Goal: Consume media (video, audio)

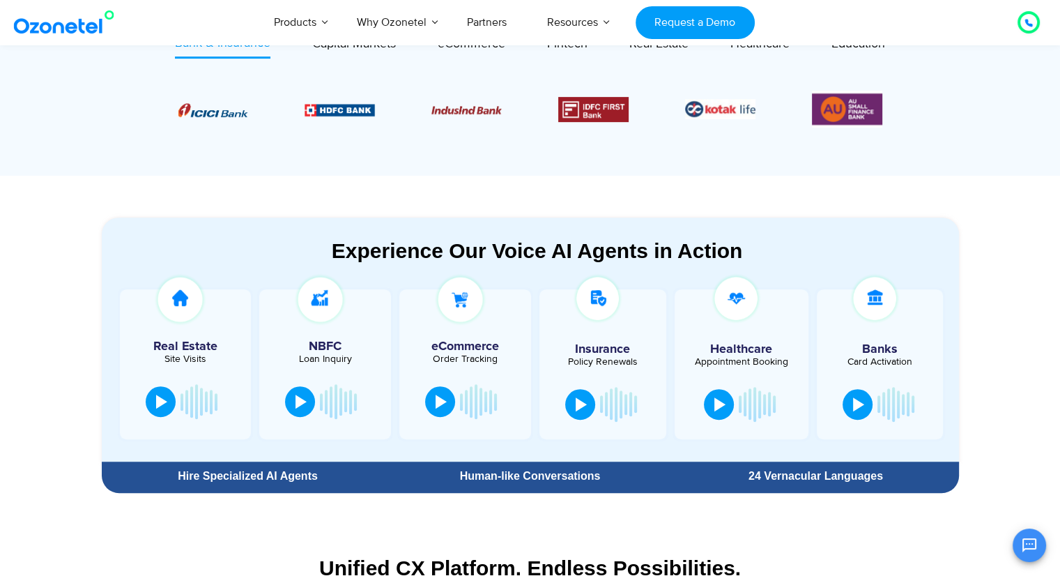
scroll to position [627, 0]
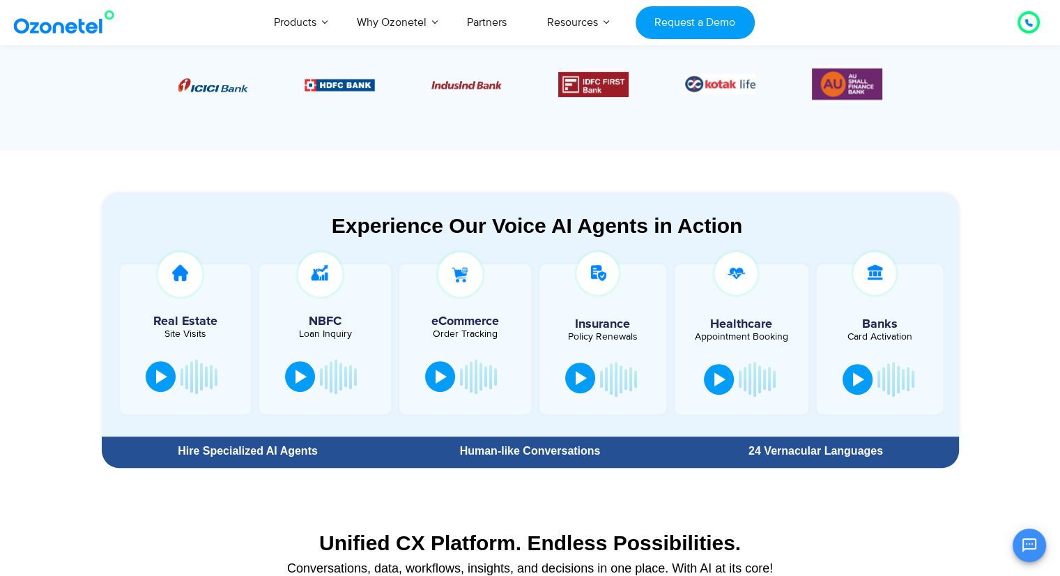
click at [583, 374] on div at bounding box center [581, 378] width 11 height 14
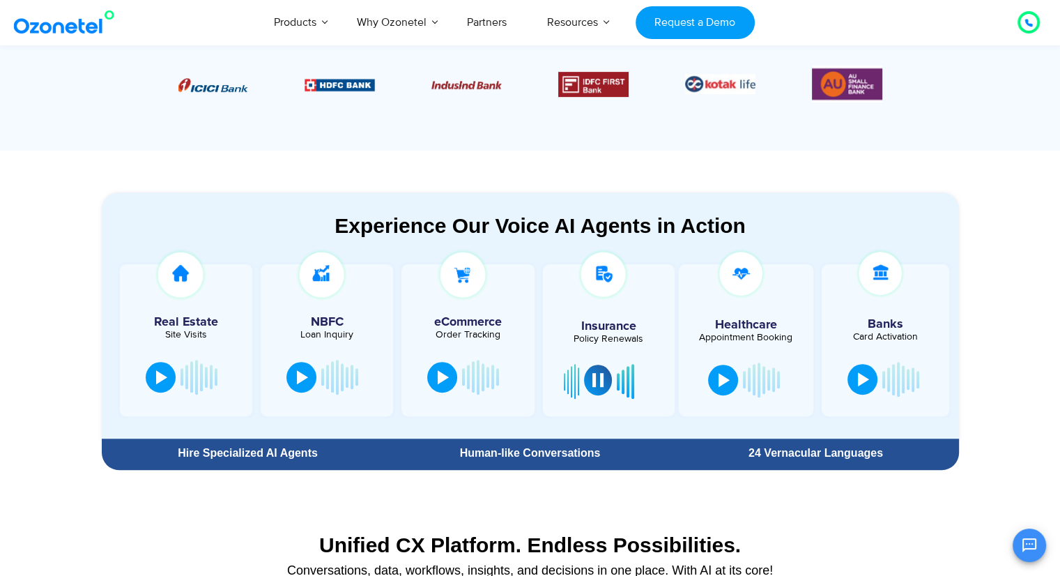
click at [592, 376] on div at bounding box center [597, 380] width 11 height 14
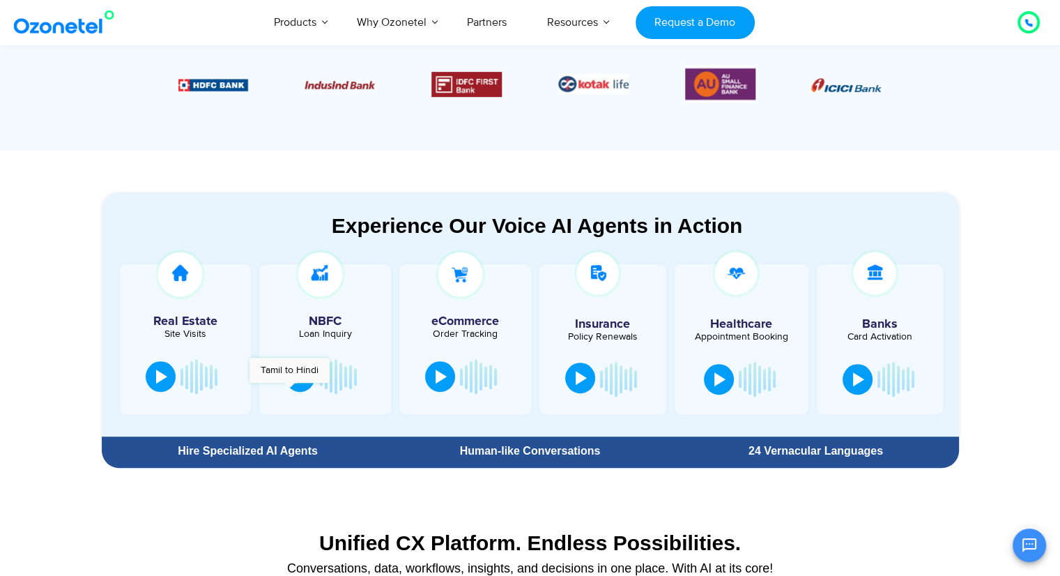
click at [290, 390] on div at bounding box center [325, 376] width 90 height 42
click at [300, 380] on div at bounding box center [300, 375] width 11 height 14
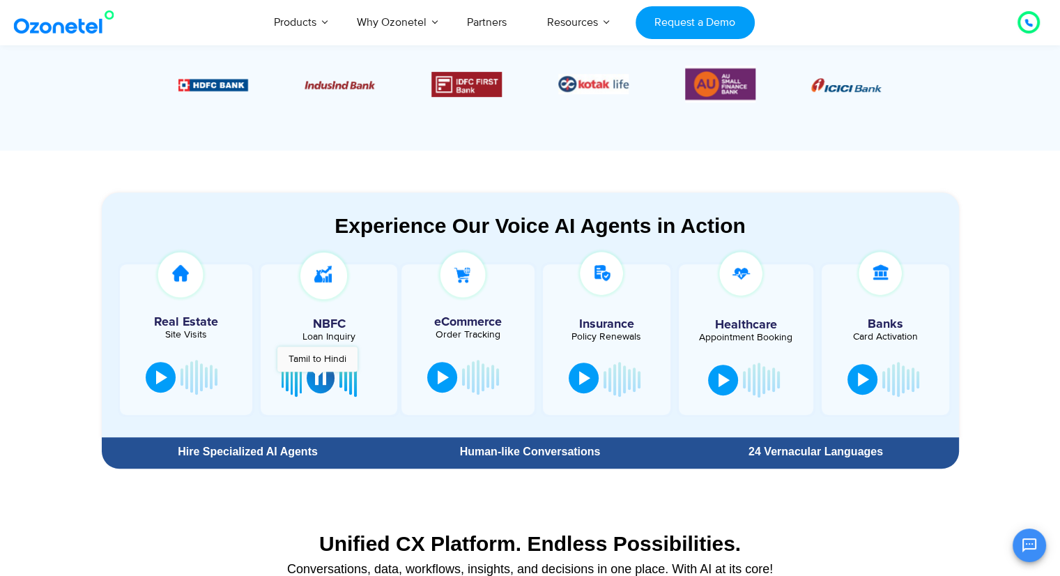
click at [318, 378] on div at bounding box center [320, 378] width 11 height 14
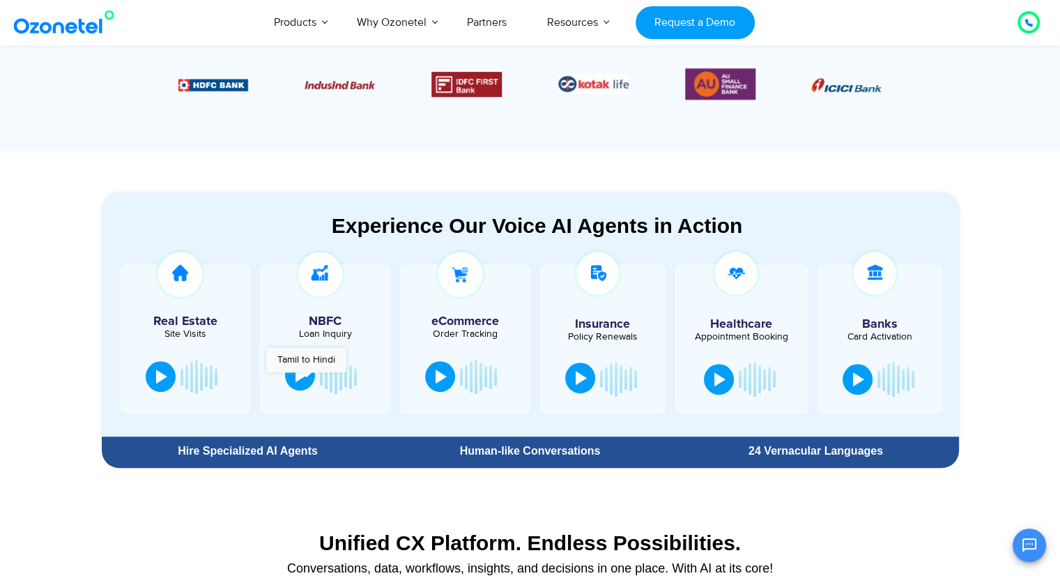
click at [306, 379] on div at bounding box center [300, 375] width 11 height 14
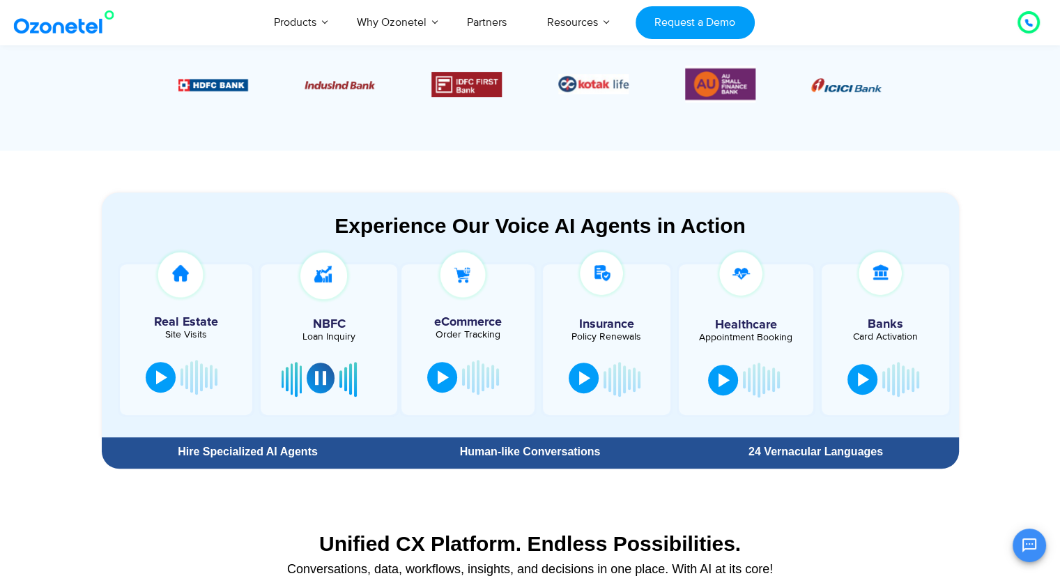
click at [311, 378] on button at bounding box center [321, 377] width 28 height 31
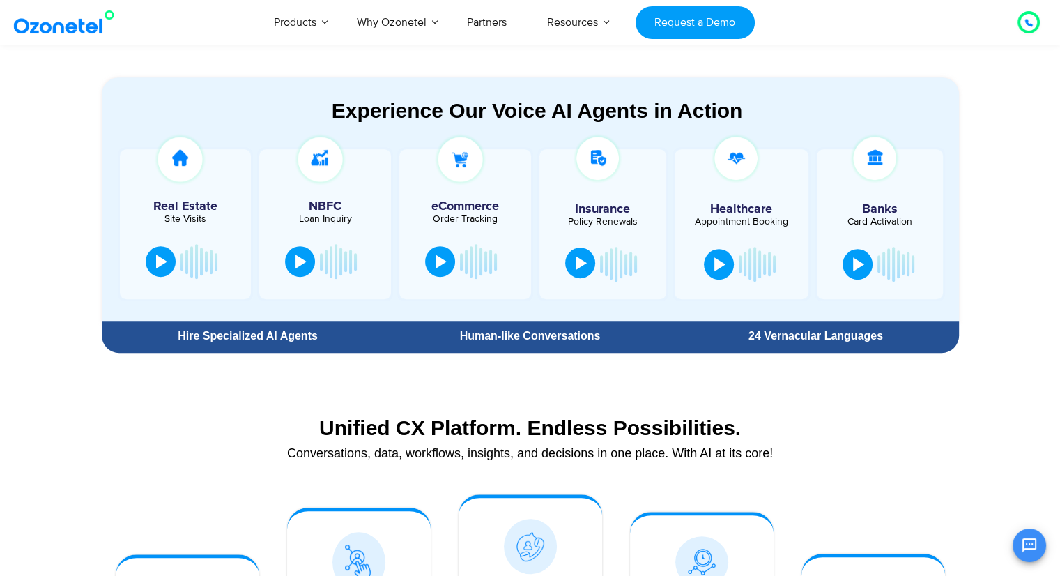
scroll to position [767, 0]
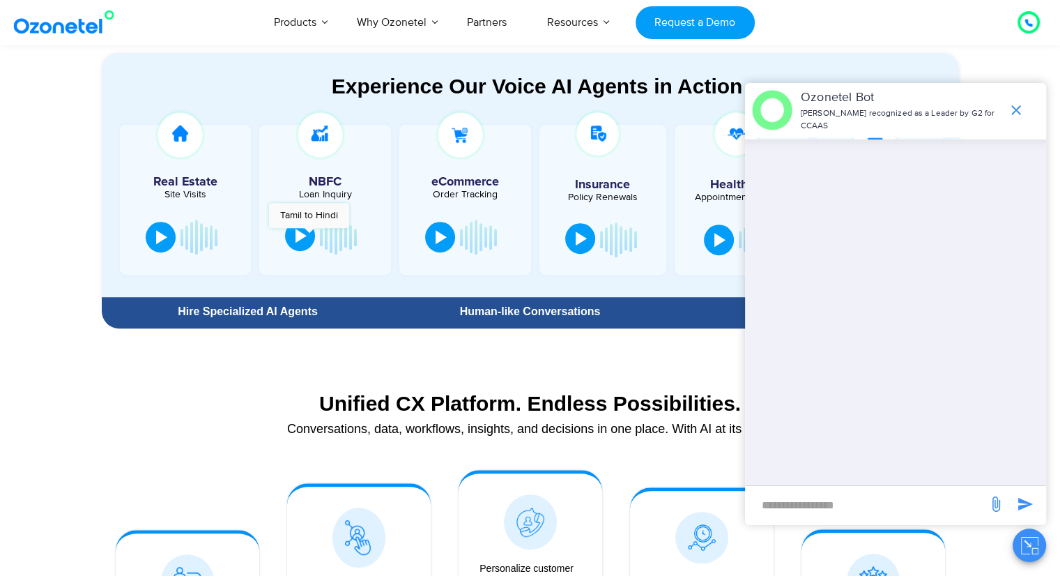
click at [309, 235] on button at bounding box center [300, 235] width 30 height 31
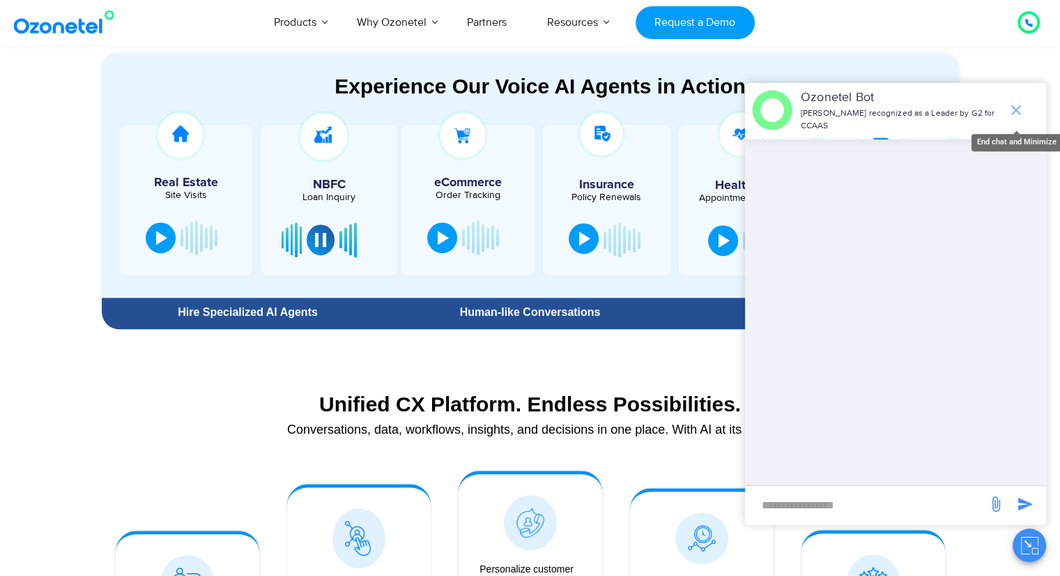
click at [1012, 118] on icon "end chat or minimize" at bounding box center [1016, 110] width 17 height 17
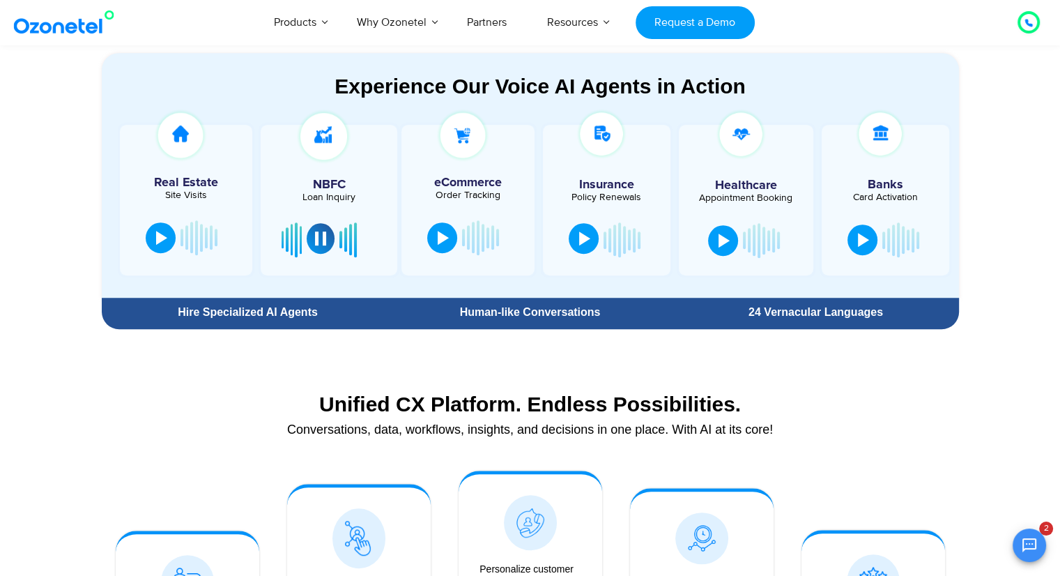
click at [315, 240] on div at bounding box center [320, 238] width 11 height 14
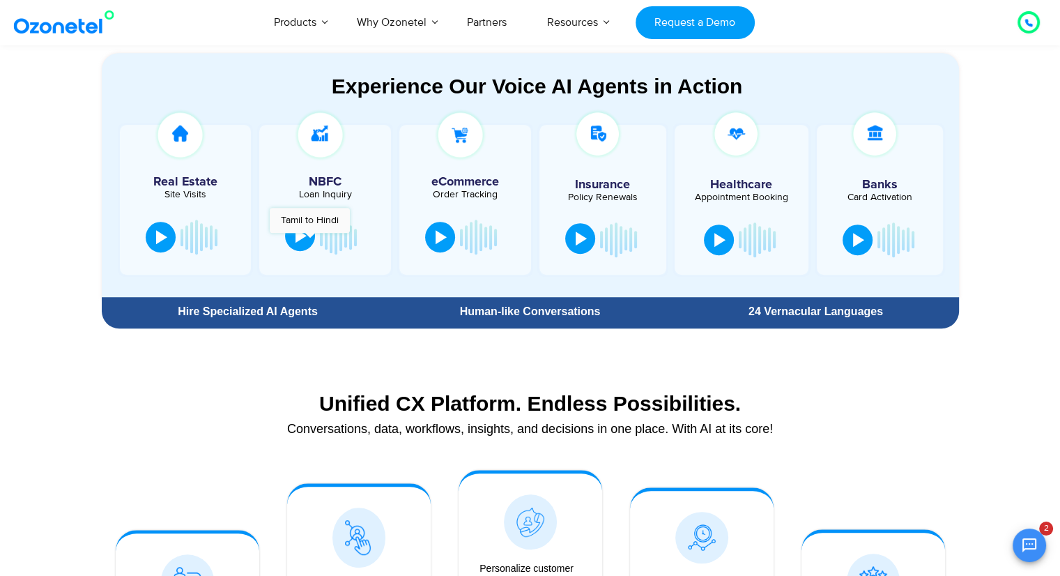
click at [310, 239] on button at bounding box center [300, 235] width 30 height 31
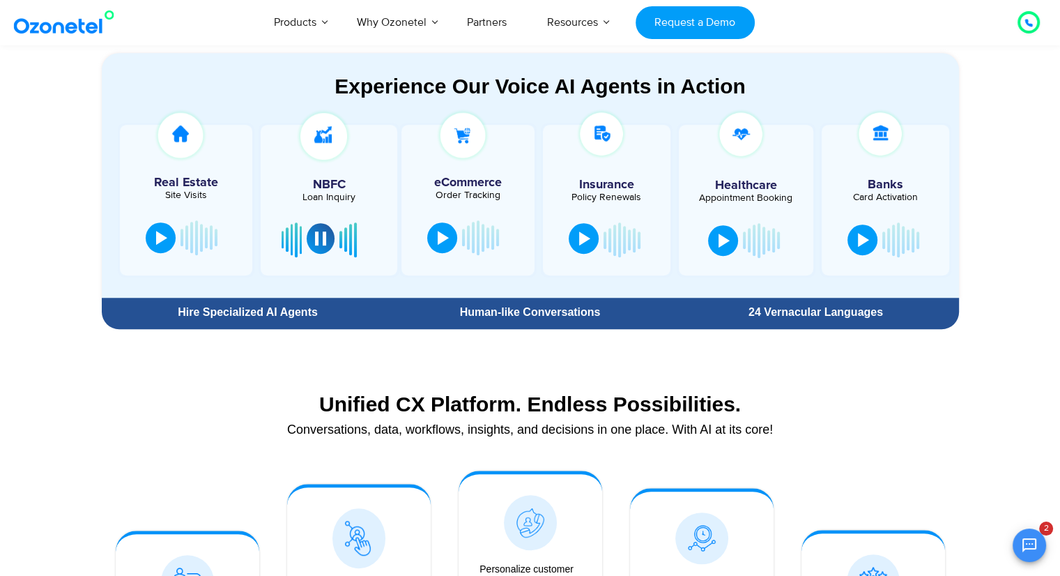
click at [312, 235] on button at bounding box center [321, 238] width 28 height 31
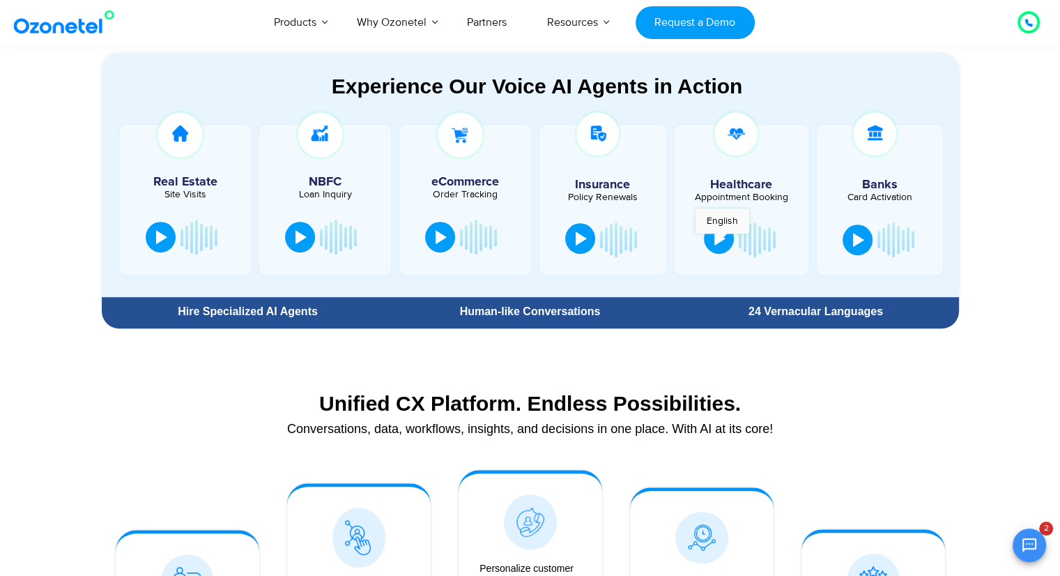
click at [722, 240] on div at bounding box center [719, 238] width 11 height 14
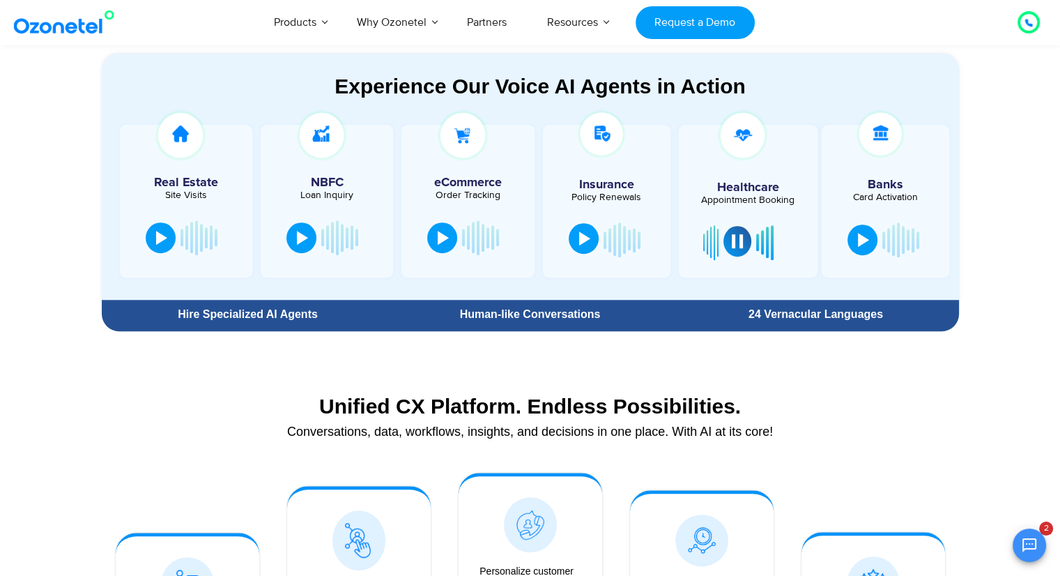
click at [741, 242] on button at bounding box center [737, 241] width 28 height 31
